Goal: Information Seeking & Learning: Learn about a topic

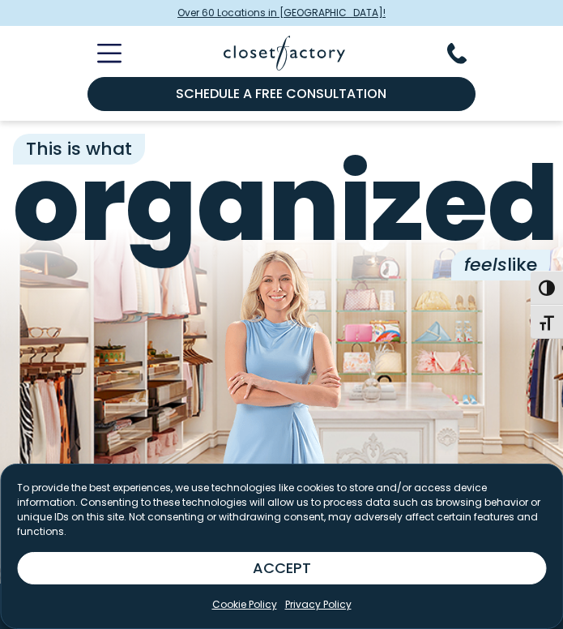
click at [109, 62] on line "Toggle Mobile Menu" at bounding box center [109, 62] width 22 height 0
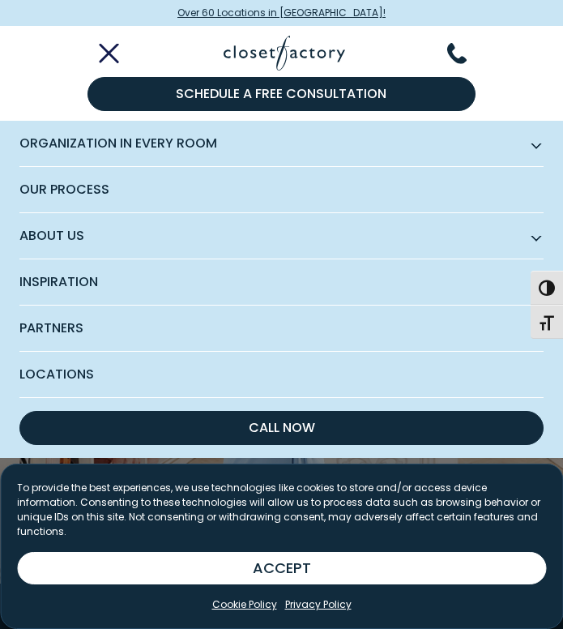
click at [532, 144] on span "Subnav Button - Organization in Every Room" at bounding box center [536, 143] width 8 height 8
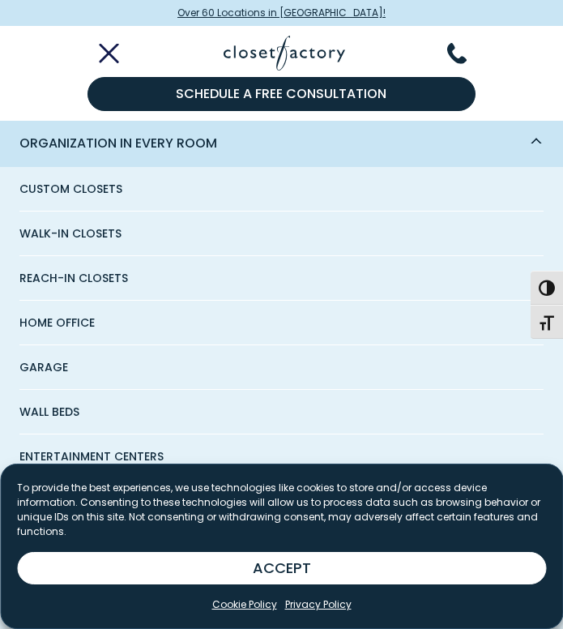
click at [92, 231] on span "Walk-In Closets" at bounding box center [70, 233] width 102 height 44
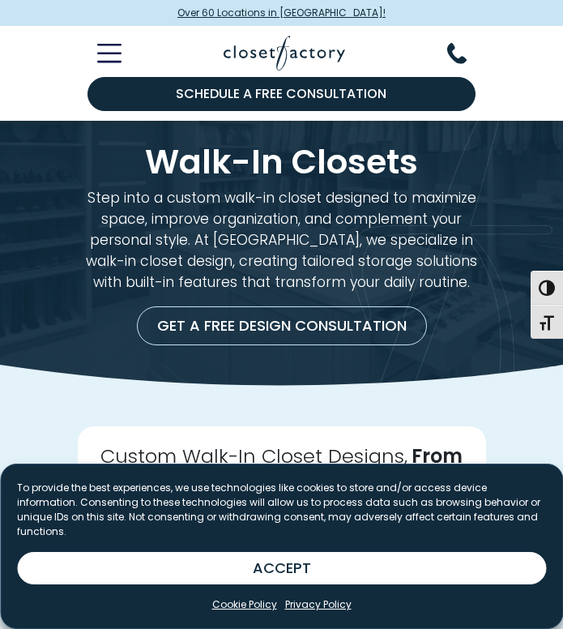
scroll to position [198, 0]
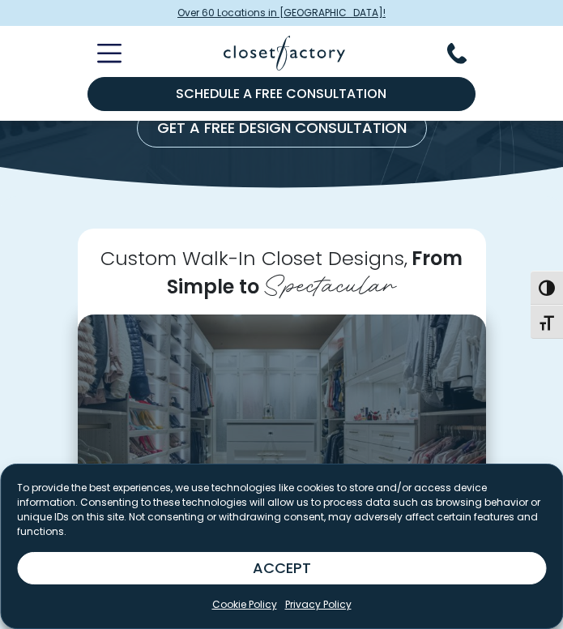
click at [394, 553] on button "ACCEPT" at bounding box center [281, 568] width 529 height 32
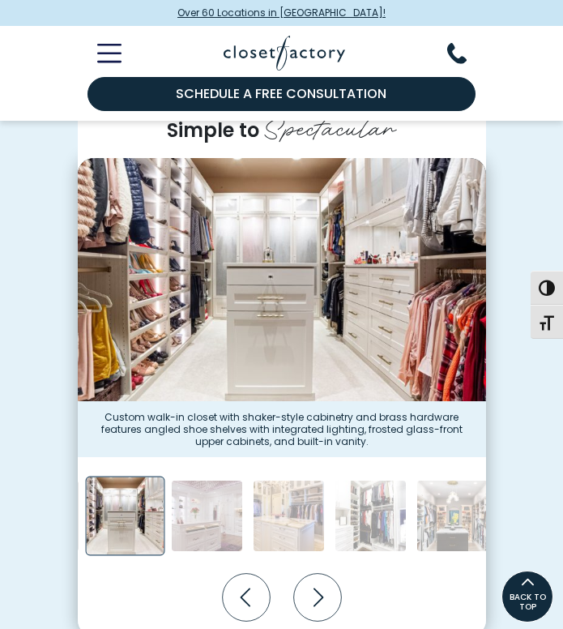
scroll to position [351, 0]
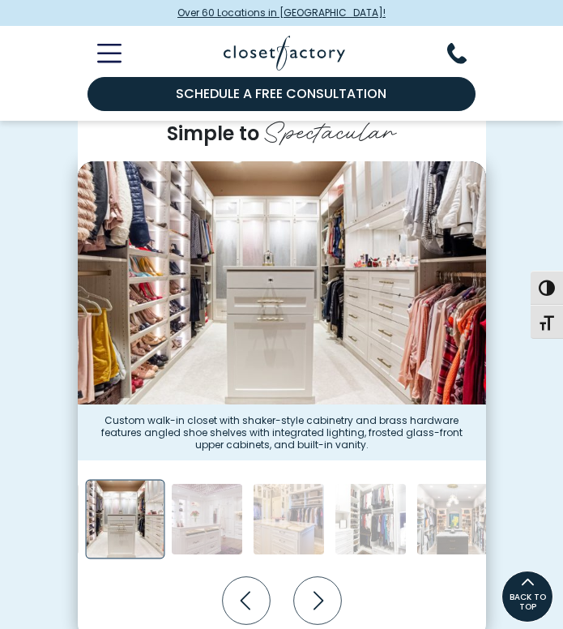
click at [321, 595] on icon "Next slide" at bounding box center [317, 601] width 48 height 48
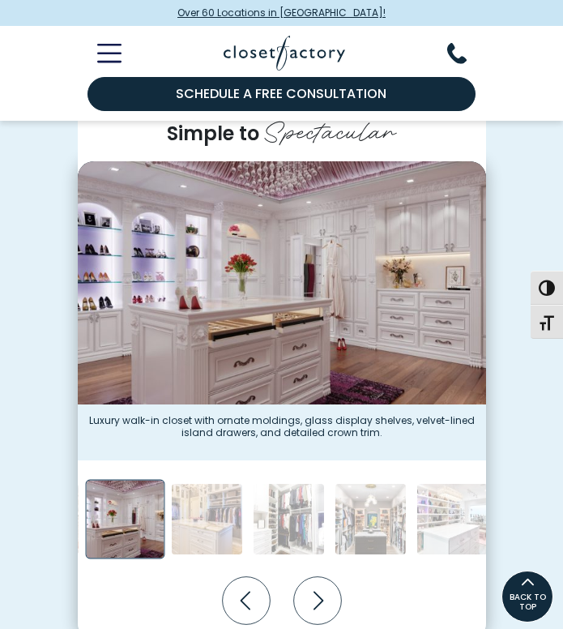
click at [313, 603] on icon "Next slide" at bounding box center [317, 601] width 48 height 48
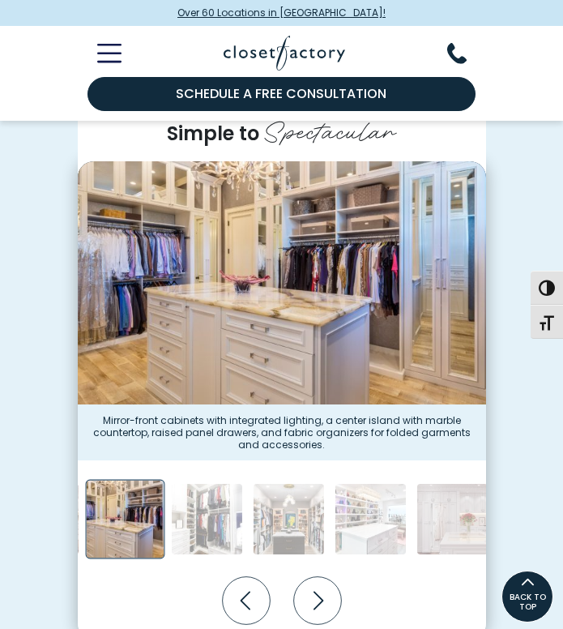
click at [318, 604] on icon "Next slide" at bounding box center [317, 601] width 48 height 48
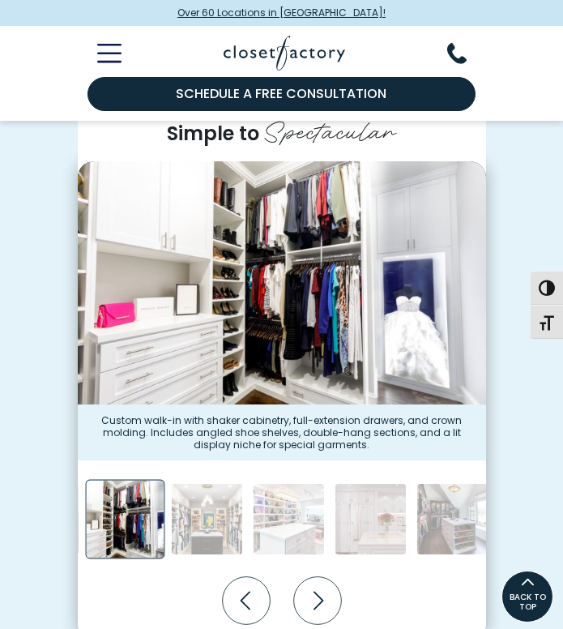
click at [321, 604] on icon "Next slide" at bounding box center [317, 601] width 48 height 48
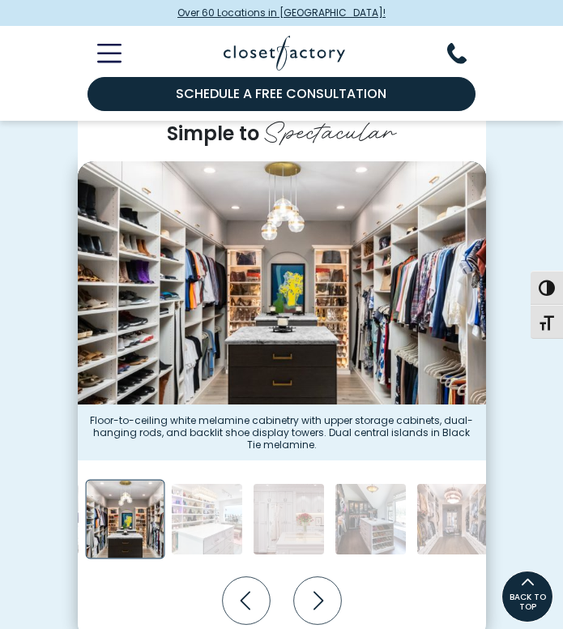
click at [319, 604] on icon "Next slide" at bounding box center [318, 600] width 10 height 19
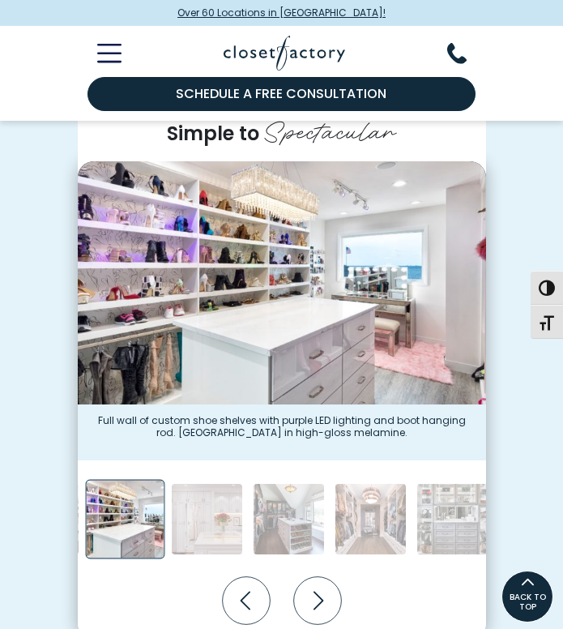
click at [318, 612] on icon "Next slide" at bounding box center [317, 601] width 48 height 48
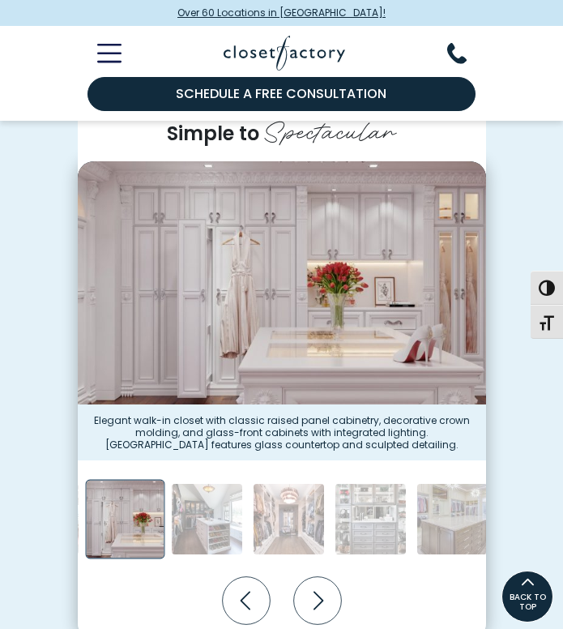
click at [319, 607] on icon "Next slide" at bounding box center [317, 601] width 48 height 48
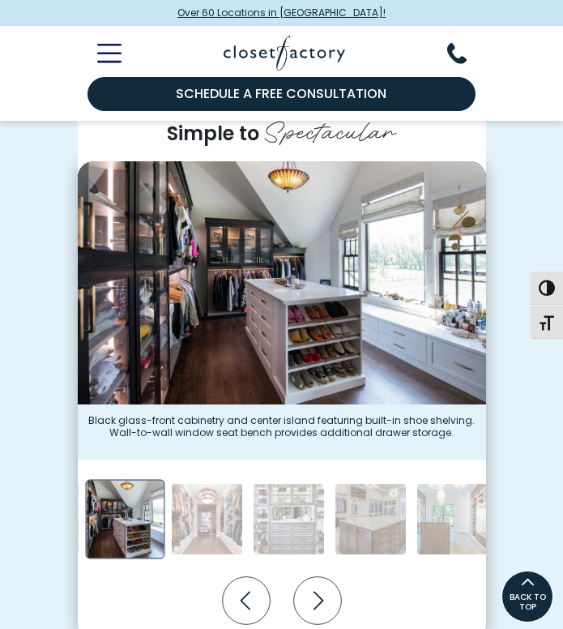
click at [316, 610] on icon "Next slide" at bounding box center [317, 601] width 48 height 48
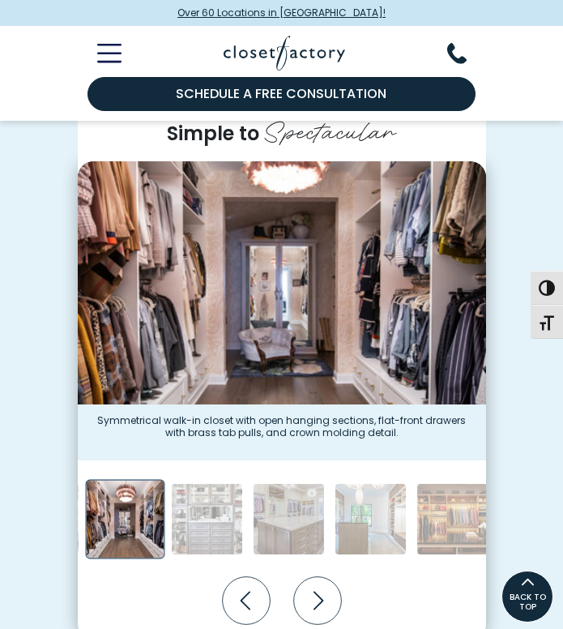
click at [318, 613] on icon "Next slide" at bounding box center [317, 601] width 48 height 48
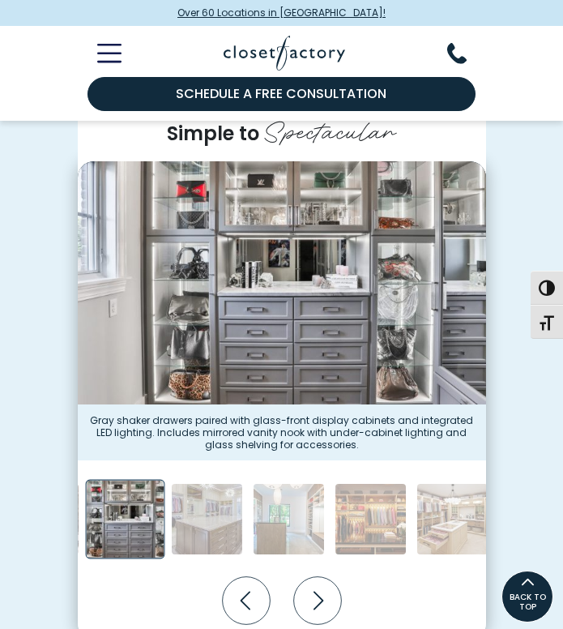
click at [317, 610] on icon "Next slide" at bounding box center [317, 601] width 48 height 48
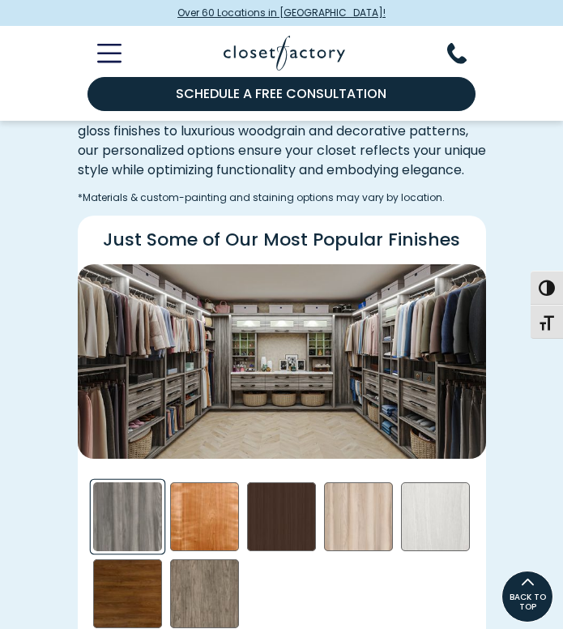
scroll to position [2161, 0]
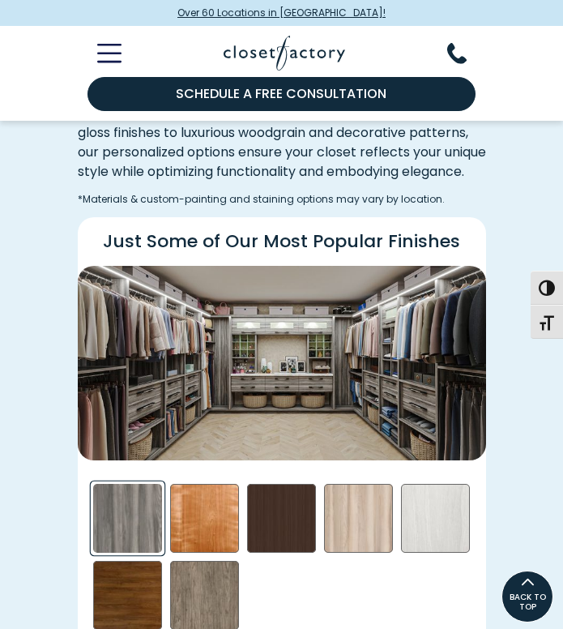
click at [202, 525] on div "Cherry - Stained Swatch" at bounding box center [204, 518] width 69 height 69
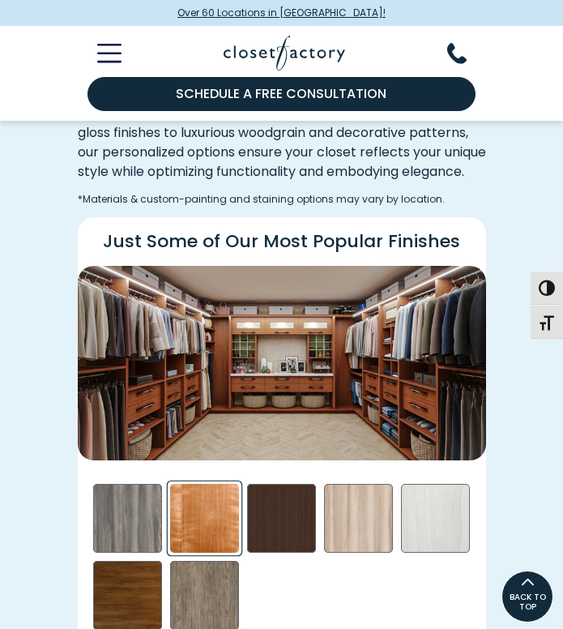
click at [372, 537] on div "Picnic in the Park Swatch" at bounding box center [358, 518] width 69 height 69
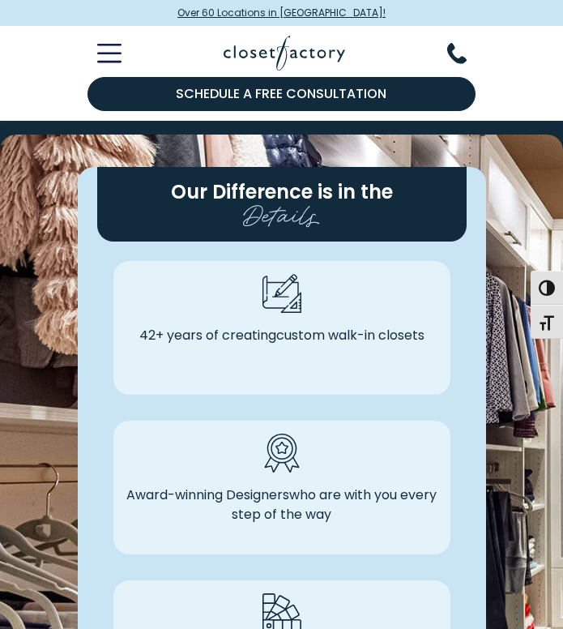
scroll to position [4870, 0]
